Goal: Find contact information: Find contact information

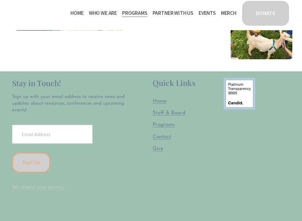
scroll to position [1301, 0]
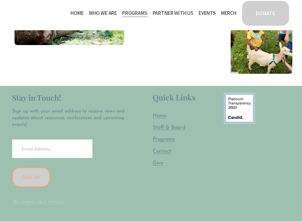
click at [161, 152] on span "Contact" at bounding box center [162, 151] width 18 height 5
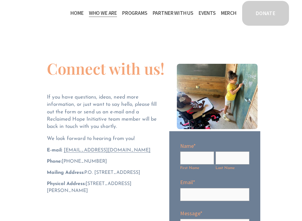
scroll to position [51, 0]
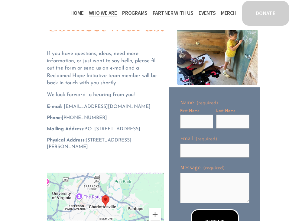
drag, startPoint x: 88, startPoint y: 147, endPoint x: 108, endPoint y: 153, distance: 21.4
click at [108, 150] on p "Physical Address: 911 E. Jefferson Street, Charlottesville, VA 22902" at bounding box center [105, 143] width 117 height 13
copy span "911 E. Jefferson Street, Charlottesville, VA 22902"
